Goal: Navigation & Orientation: Find specific page/section

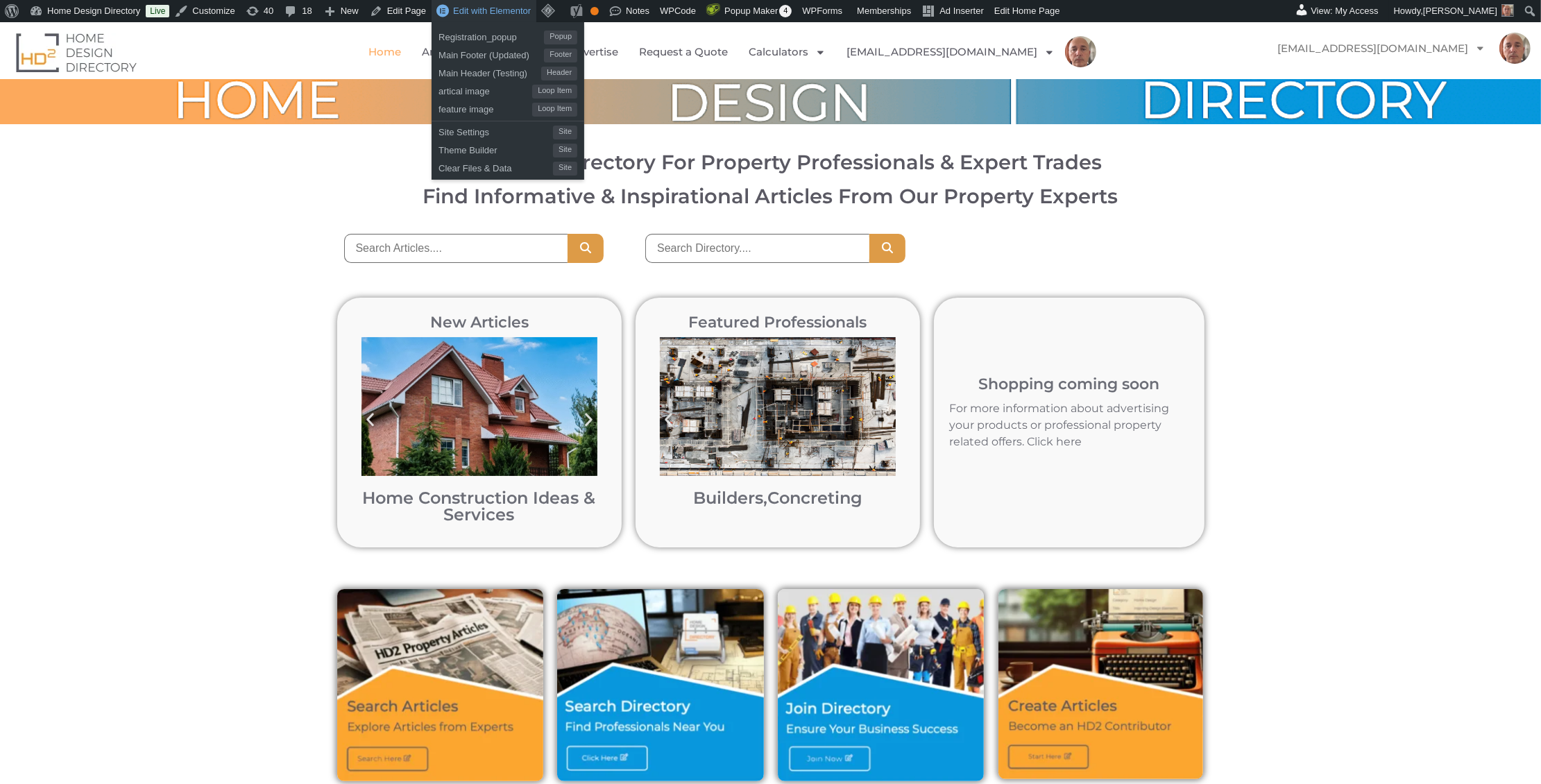
click at [485, 9] on span "Edit with Elementor" at bounding box center [492, 11] width 78 height 11
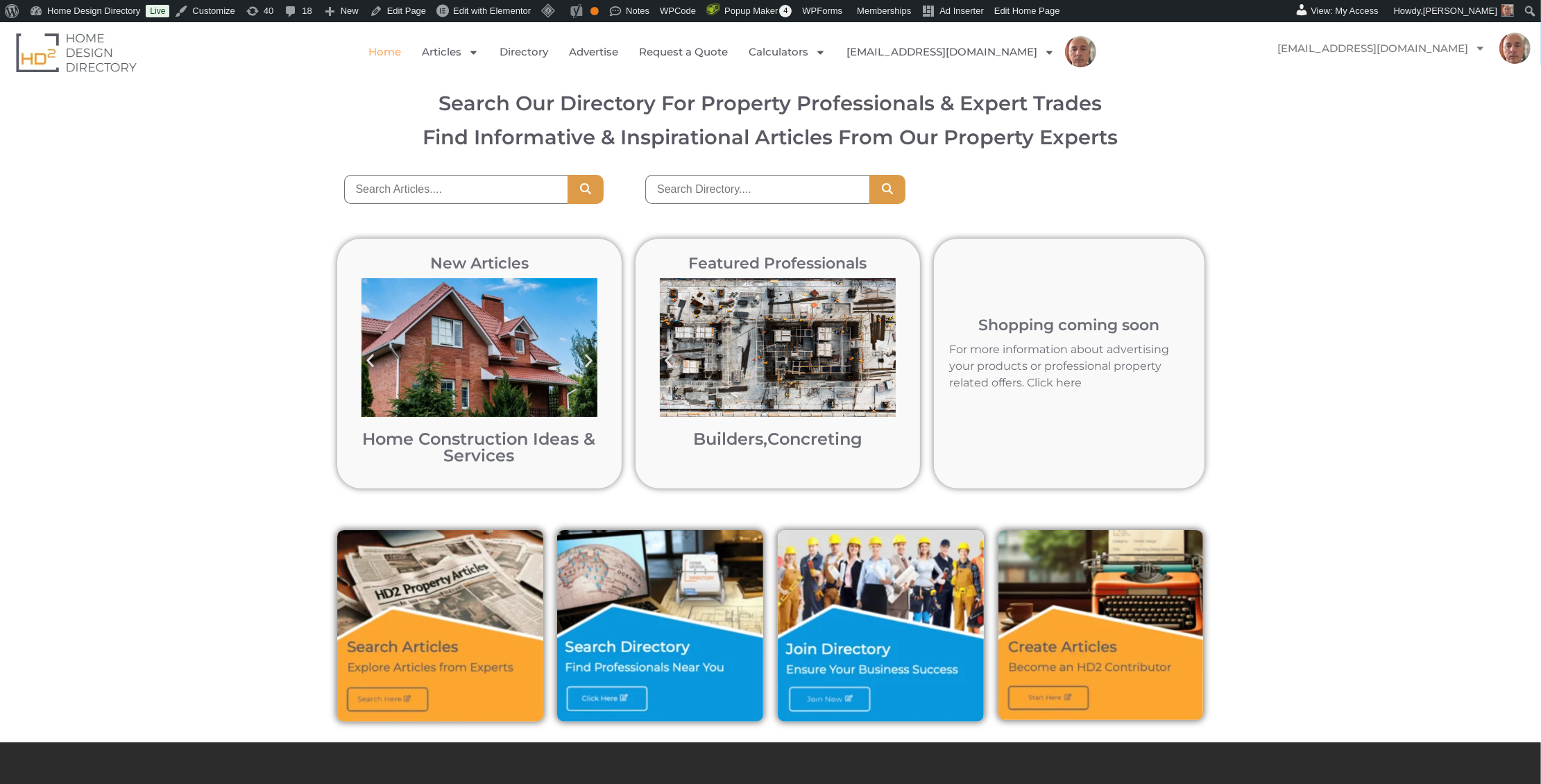
scroll to position [60, 0]
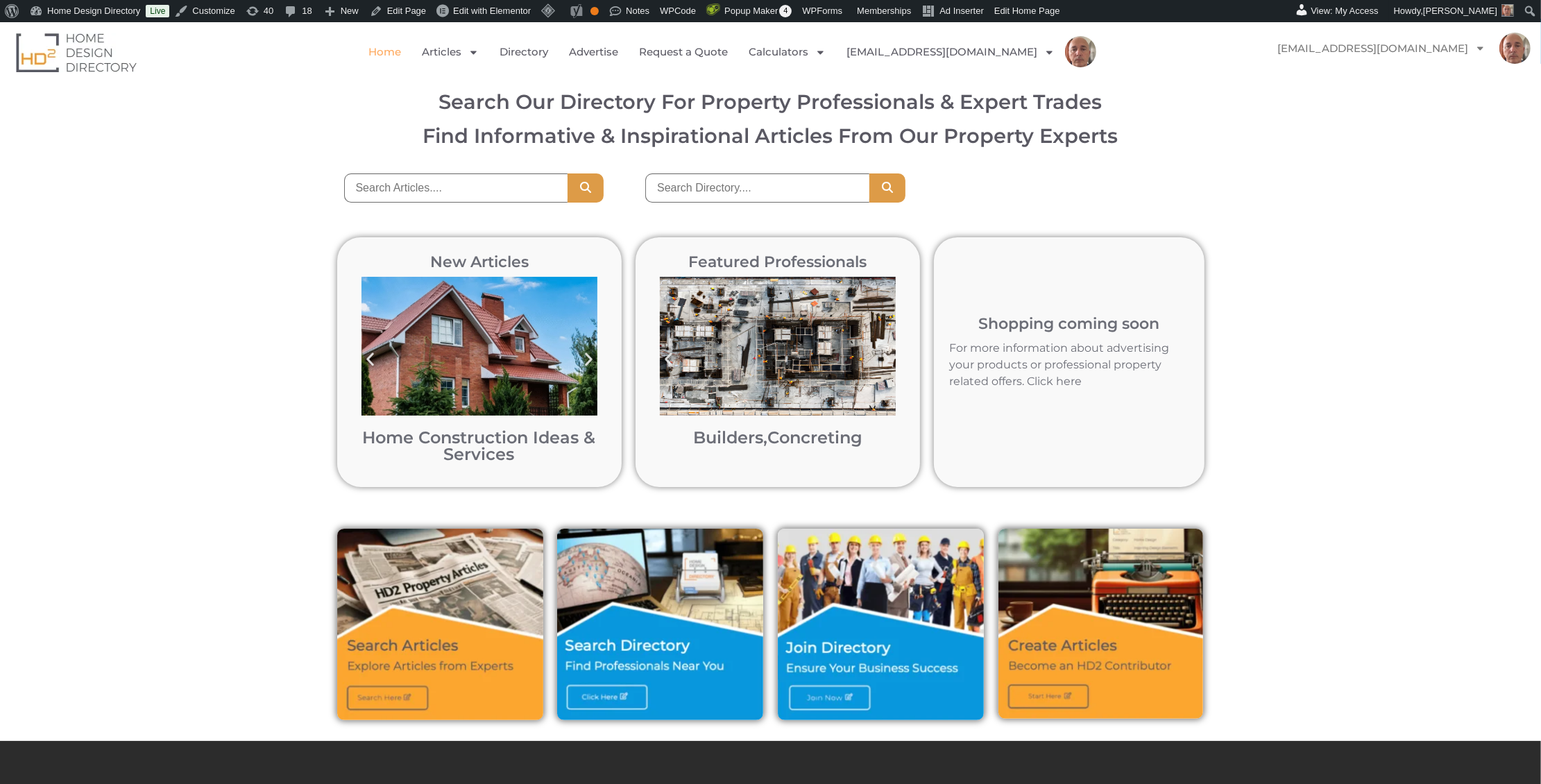
click at [1283, 253] on div "New Articles Home Construction Ideas & Services Home Construction Ideas & Servi…" at bounding box center [770, 362] width 1541 height 291
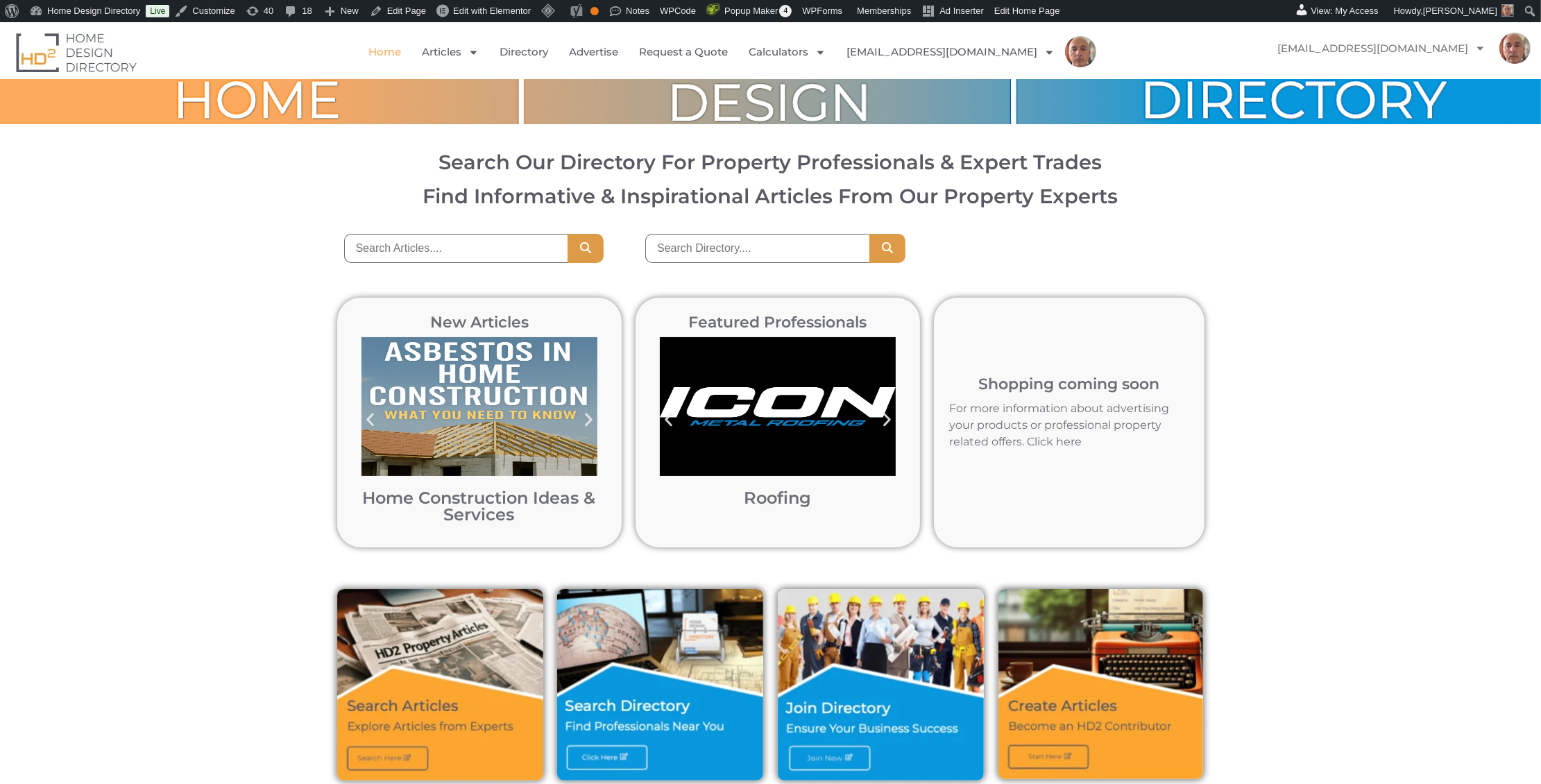
click at [1303, 410] on div "New Articles Home Construction Ideas & Services Home Construction Ideas & Servi…" at bounding box center [770, 422] width 1541 height 291
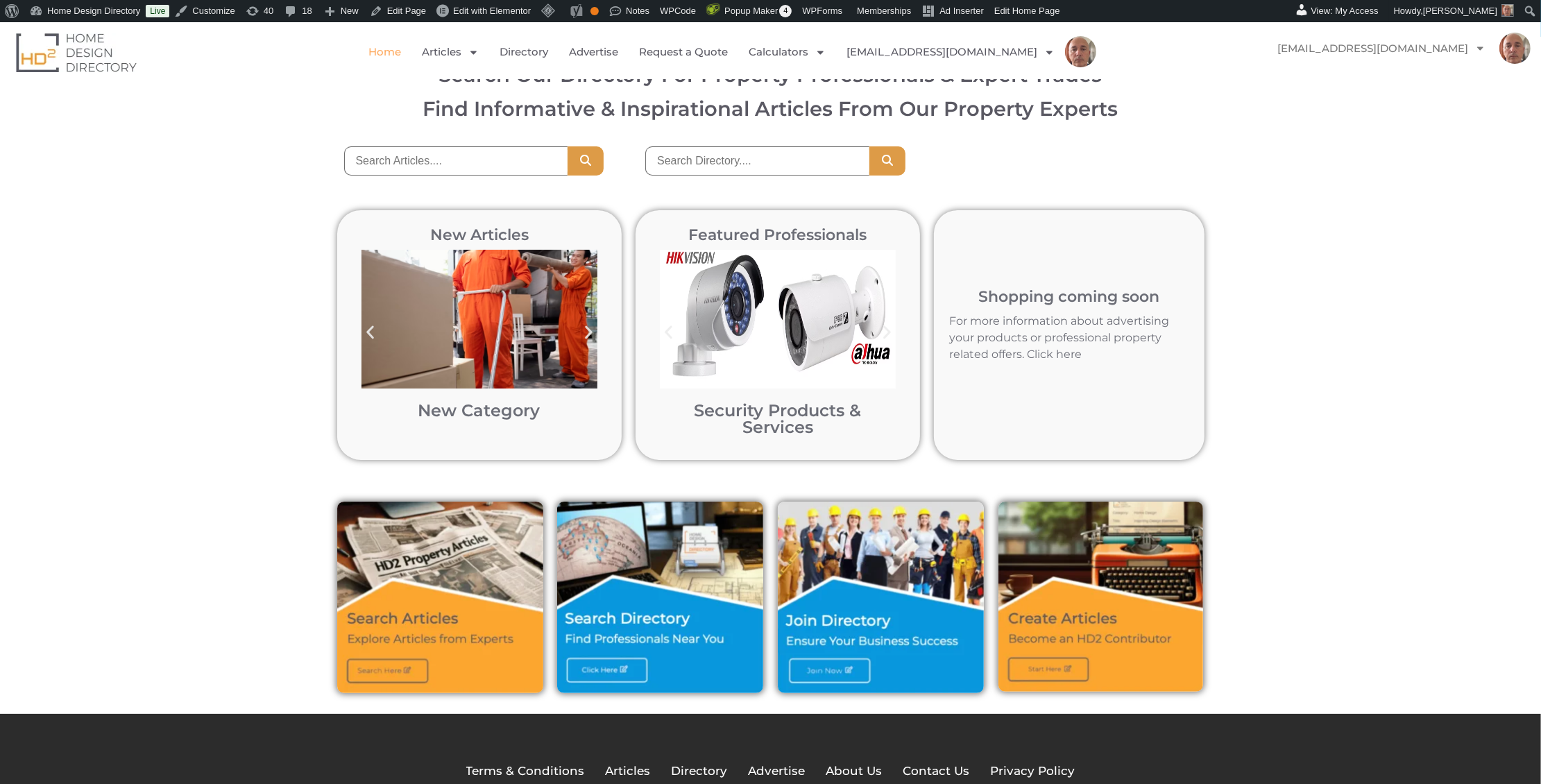
scroll to position [81, 0]
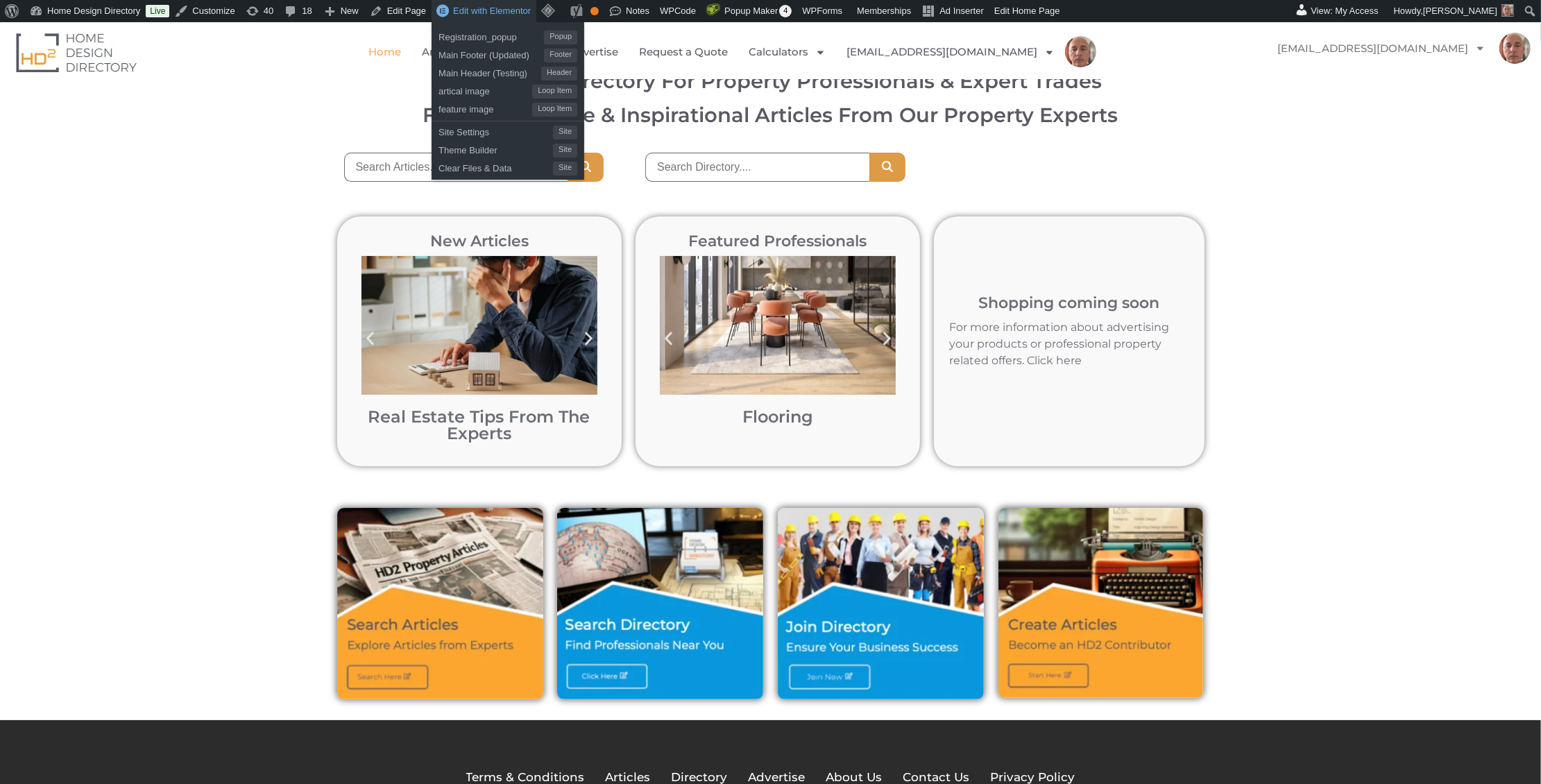
click at [513, 8] on span "Edit with Elementor" at bounding box center [492, 11] width 78 height 11
